Goal: Task Accomplishment & Management: Complete application form

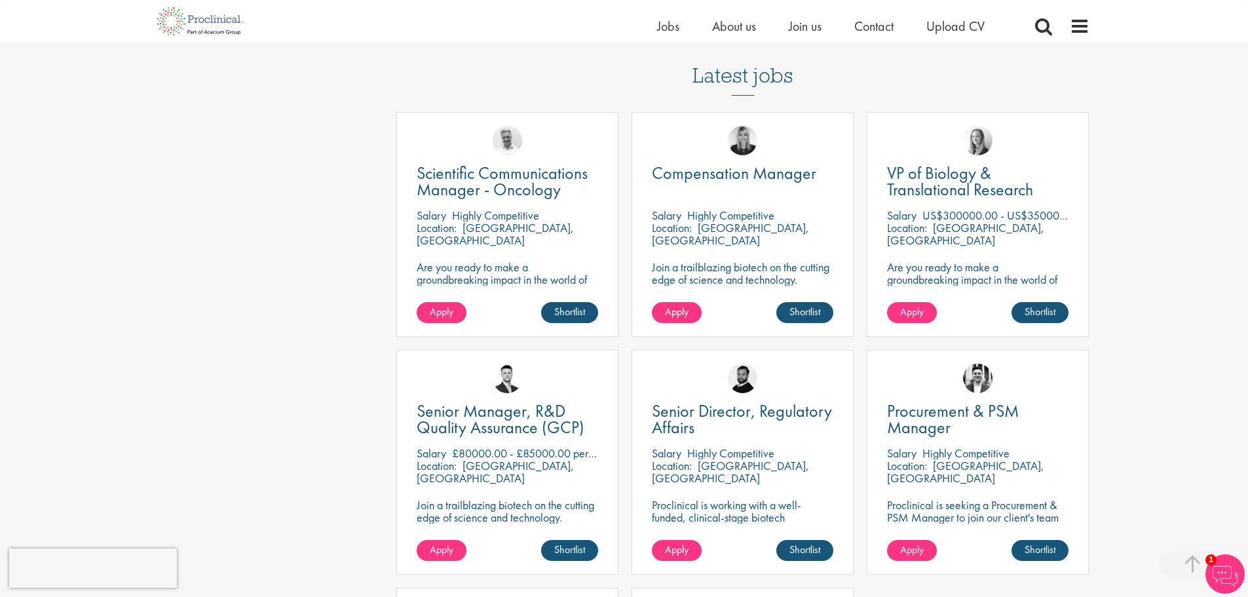
scroll to position [524, 0]
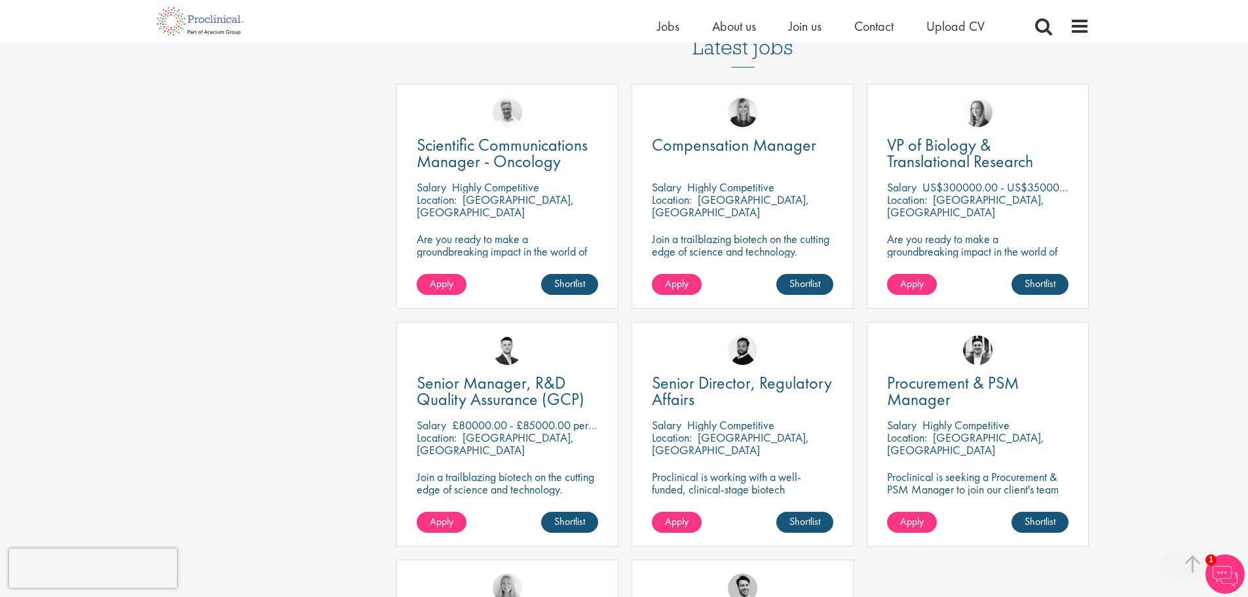
click at [963, 186] on p "US$300000.00 - US$350000.00 per annum" at bounding box center [1026, 186] width 209 height 15
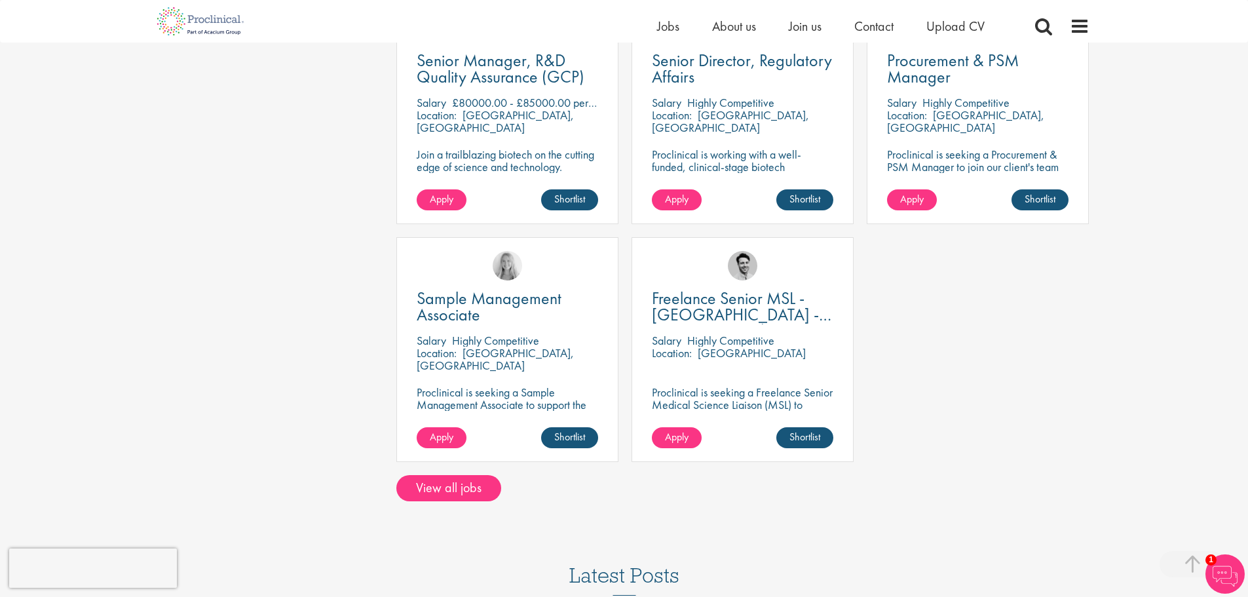
scroll to position [852, 0]
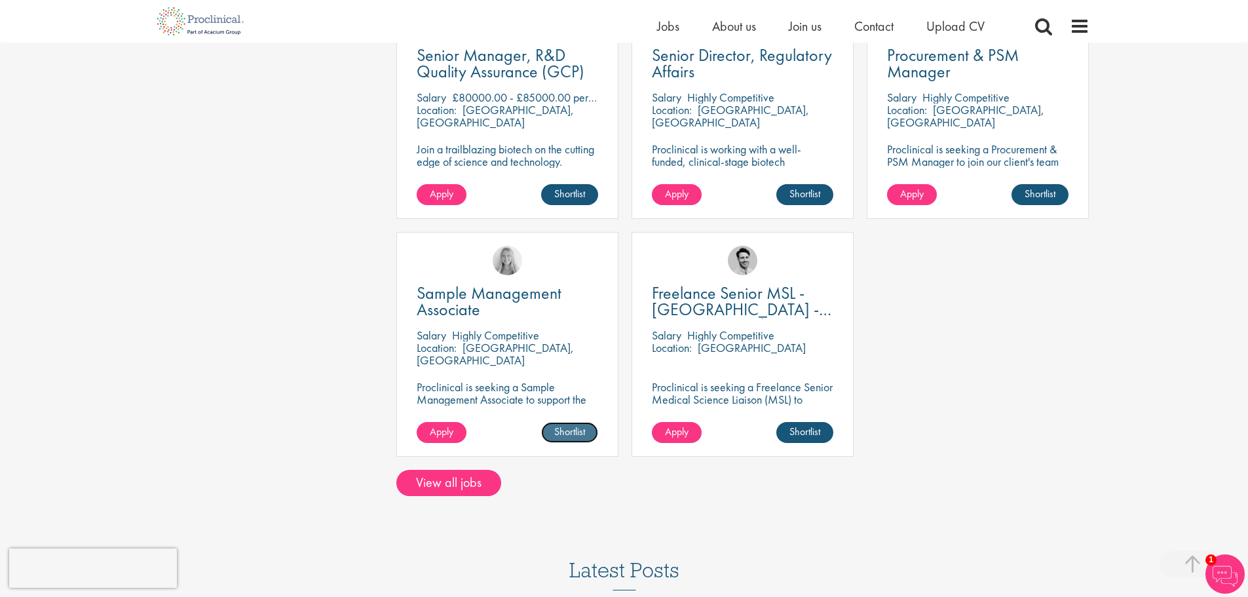
click at [561, 434] on link "Shortlist" at bounding box center [569, 432] width 57 height 21
click at [561, 434] on link "Shortlisted" at bounding box center [564, 432] width 67 height 21
click at [492, 361] on div "Location: [GEOGRAPHIC_DATA], [GEOGRAPHIC_DATA]" at bounding box center [507, 354] width 181 height 26
click at [497, 400] on p "Proclinical is seeking a Sample Management Associate to support the efficient h…" at bounding box center [507, 412] width 181 height 62
click at [449, 426] on span "Apply" at bounding box center [442, 431] width 24 height 14
